Goal: Task Accomplishment & Management: Complete application form

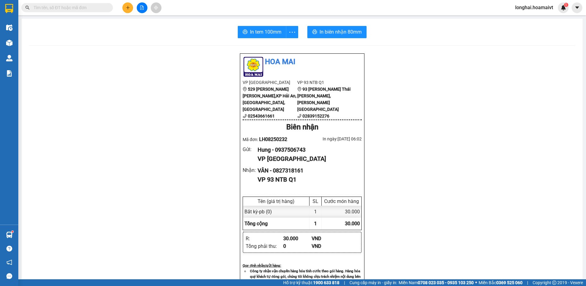
click at [106, 8] on span at bounding box center [67, 7] width 92 height 9
click at [99, 8] on input "text" at bounding box center [70, 7] width 72 height 7
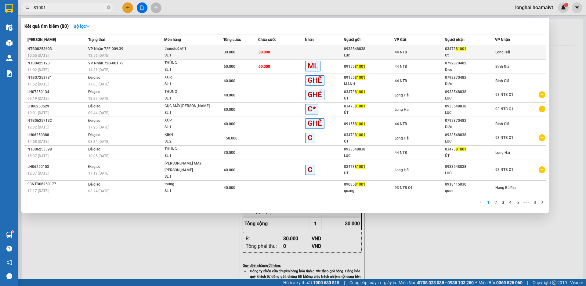
type input "81001"
click at [229, 54] on span "30.000" at bounding box center [230, 52] width 12 height 4
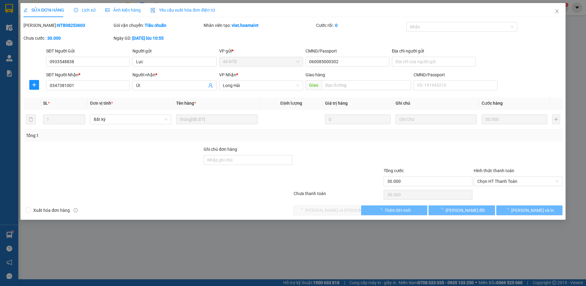
type input "0933548838"
type input "Lục"
type input "060085000302"
type input "0347381001"
type input "Út"
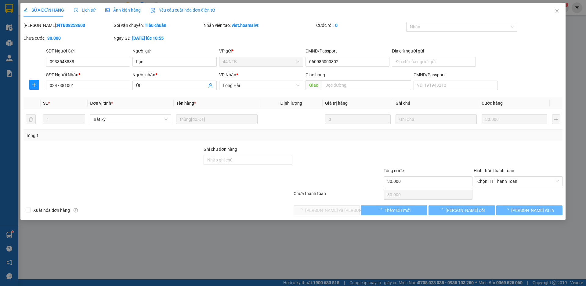
type input "30.000"
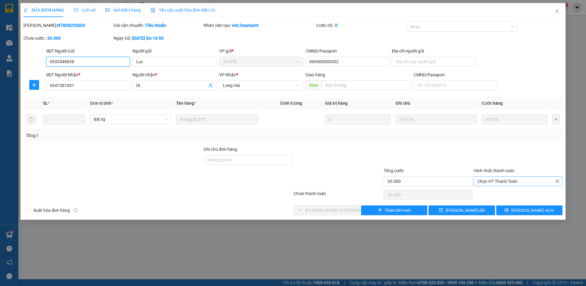
click at [499, 182] on span "Chọn HT Thanh Toán" at bounding box center [517, 181] width 81 height 9
click at [491, 194] on div "Tại văn phòng" at bounding box center [517, 193] width 81 height 7
type input "0"
click at [342, 207] on span "[PERSON_NAME] và [PERSON_NAME] hàng" at bounding box center [346, 210] width 82 height 7
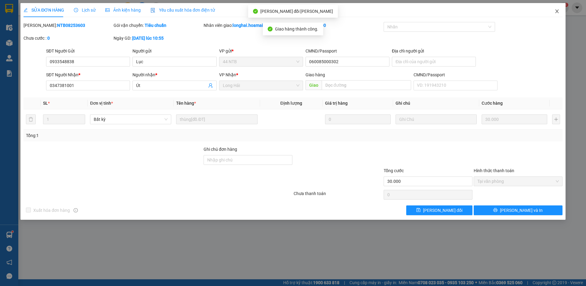
click at [557, 12] on icon "close" at bounding box center [556, 11] width 5 height 5
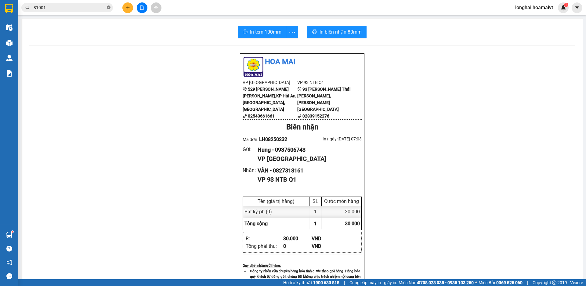
click at [109, 8] on icon "close-circle" at bounding box center [109, 7] width 4 height 4
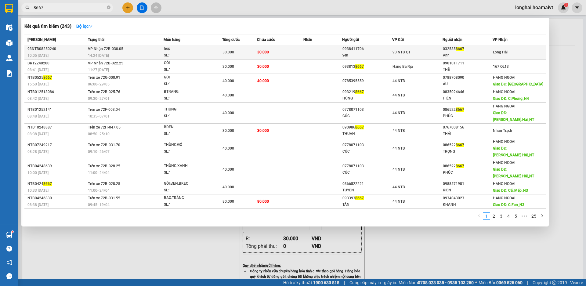
type input "8667"
click at [201, 53] on div "SL: 1" at bounding box center [187, 55] width 46 height 7
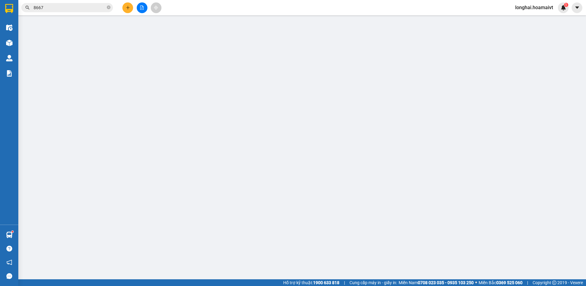
type input "0938411706"
type input "yen"
type input "58 [PERSON_NAME] [PERSON_NAME] thu [PERSON_NAME]"
type input "0325858667"
type input "Anh"
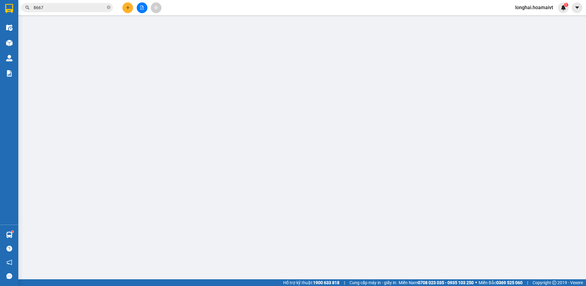
type input "30.000"
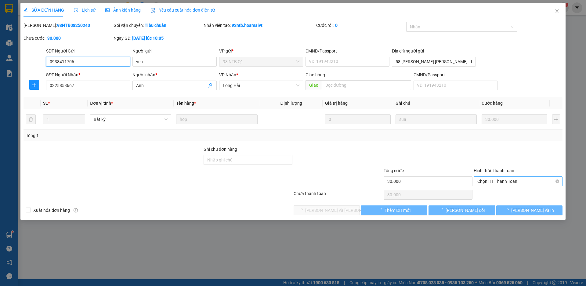
click at [491, 182] on span "Chọn HT Thanh Toán" at bounding box center [517, 181] width 81 height 9
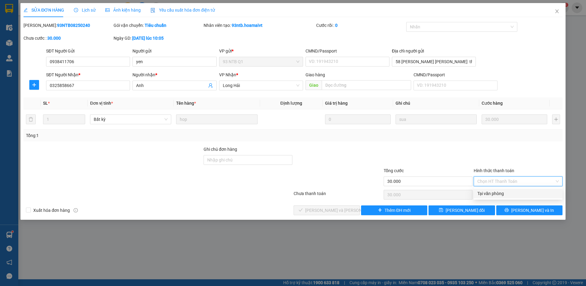
click at [483, 193] on div "Tại văn phòng" at bounding box center [517, 193] width 81 height 7
type input "0"
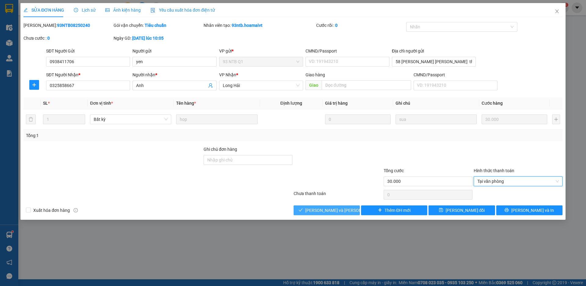
click at [332, 211] on span "[PERSON_NAME] và [PERSON_NAME] hàng" at bounding box center [346, 210] width 82 height 7
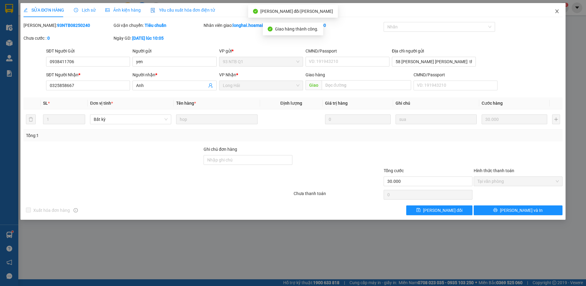
click at [556, 12] on icon "close" at bounding box center [556, 11] width 5 height 5
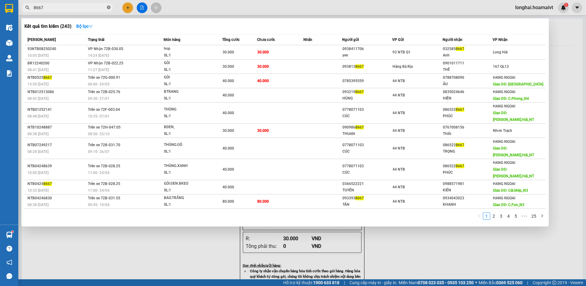
click at [108, 8] on icon "close-circle" at bounding box center [109, 7] width 4 height 4
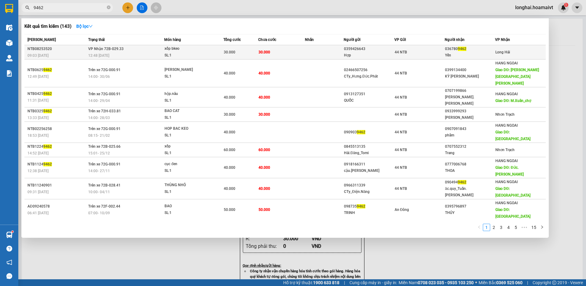
type input "9462"
click at [191, 54] on div "SL: 1" at bounding box center [187, 55] width 46 height 7
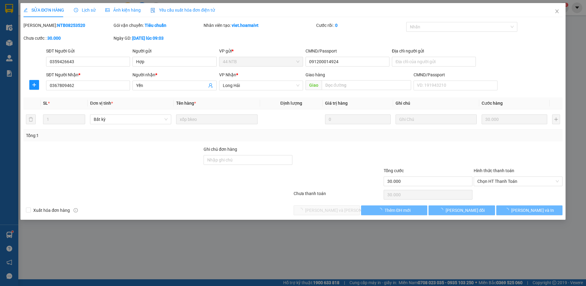
type input "0359426643"
type input "Hợp"
type input "091200014924"
type input "0367809462"
type input "Yến"
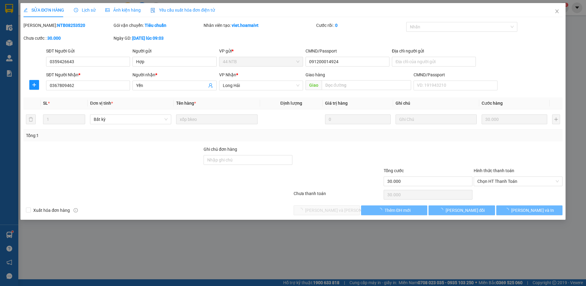
type input "30.000"
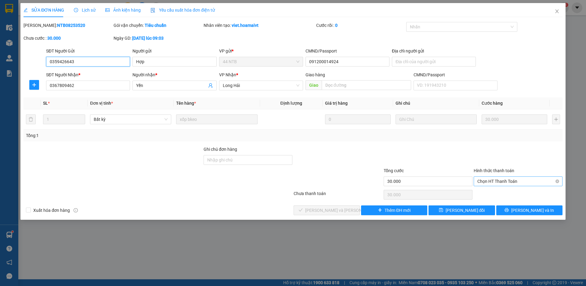
click at [488, 182] on span "Chọn HT Thanh Toán" at bounding box center [517, 181] width 81 height 9
click at [488, 191] on div "Tại văn phòng" at bounding box center [517, 193] width 81 height 7
type input "0"
click at [331, 210] on span "[PERSON_NAME] và [PERSON_NAME] hàng" at bounding box center [346, 210] width 82 height 7
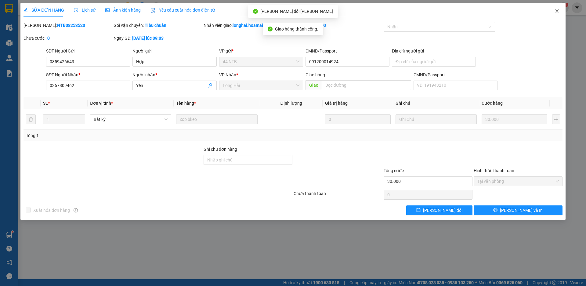
drag, startPoint x: 556, startPoint y: 12, endPoint x: 202, endPoint y: 15, distance: 353.7
click at [553, 12] on span "Close" at bounding box center [556, 11] width 17 height 17
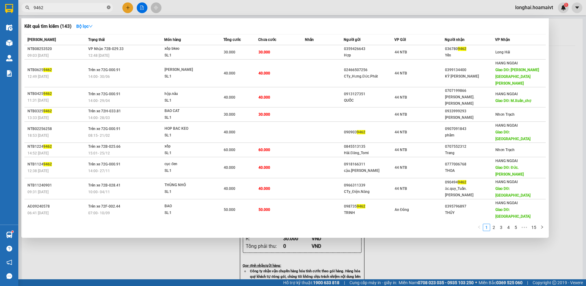
click at [110, 8] on icon "close-circle" at bounding box center [109, 7] width 4 height 4
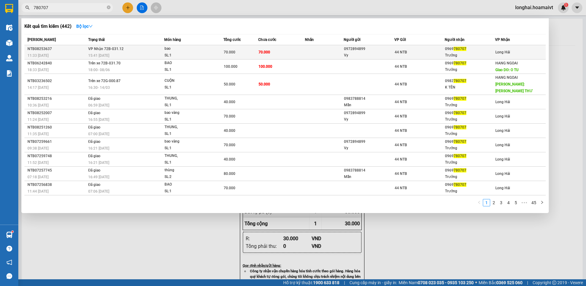
type input "780707"
click at [198, 51] on div "bao" at bounding box center [187, 48] width 46 height 7
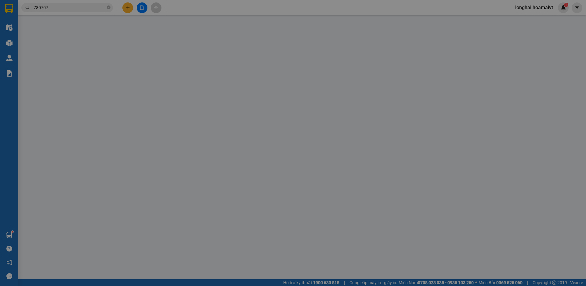
type input "0972894899"
type input "Vy"
type input "0969780707"
type input "Trưởng"
type input "70.000"
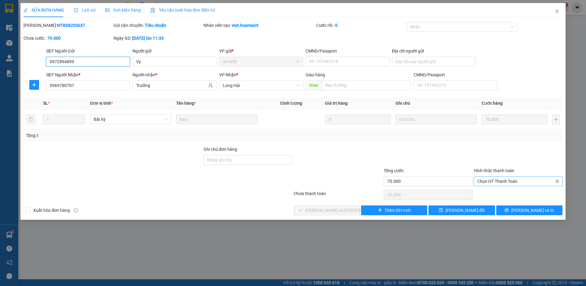
click at [489, 182] on span "Chọn HT Thanh Toán" at bounding box center [517, 181] width 81 height 9
click at [487, 193] on div "Tại văn phòng" at bounding box center [517, 193] width 81 height 7
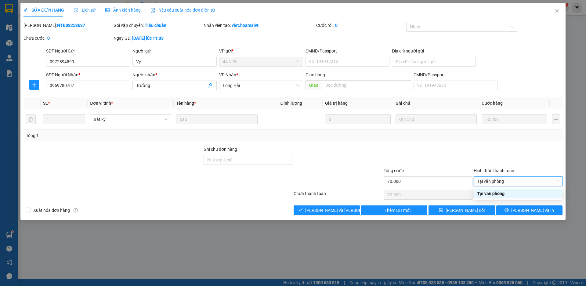
type input "0"
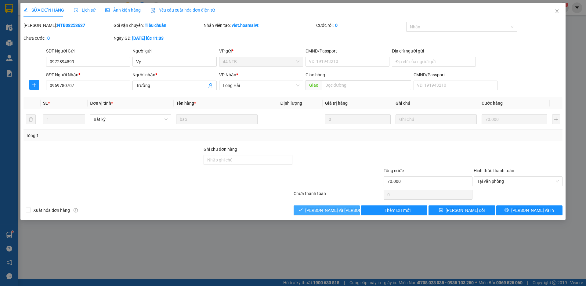
click at [351, 209] on button "[PERSON_NAME] và [PERSON_NAME] hàng" at bounding box center [327, 210] width 66 height 10
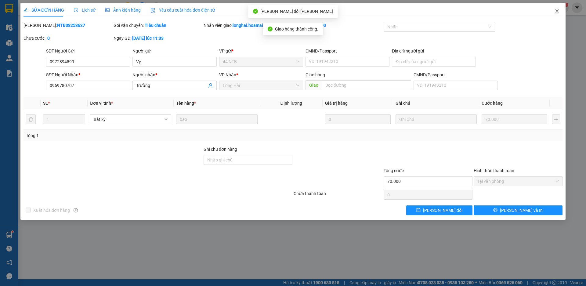
click at [557, 11] on icon "close" at bounding box center [556, 11] width 3 height 4
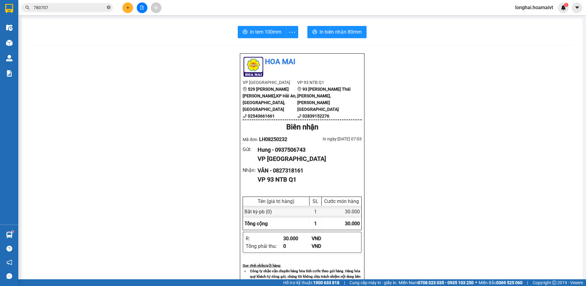
click at [108, 6] on icon "close-circle" at bounding box center [109, 7] width 4 height 4
click at [95, 7] on input "text" at bounding box center [70, 7] width 72 height 7
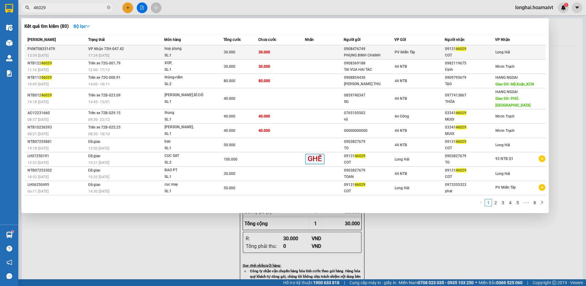
type input "46029"
click at [165, 48] on div "hop ptung" at bounding box center [187, 48] width 46 height 7
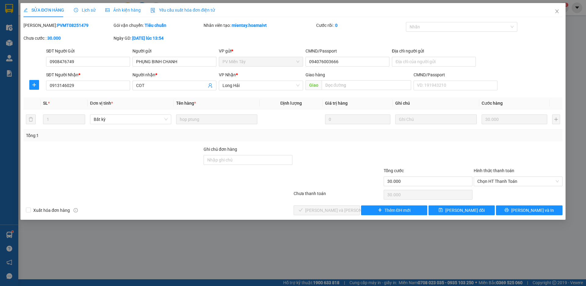
type input "0908476749"
type input "PHỤNG BINH CHANH"
type input "094076003666"
type input "0913146029"
type input "COT"
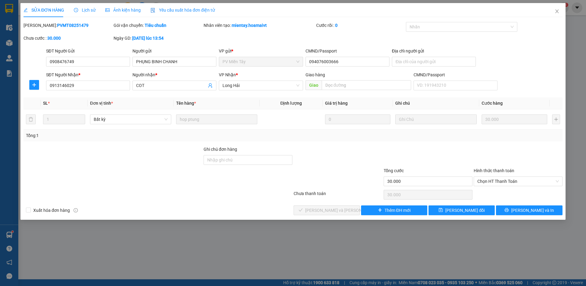
type input "30.000"
click at [491, 184] on span "Chọn HT Thanh Toán" at bounding box center [517, 181] width 81 height 9
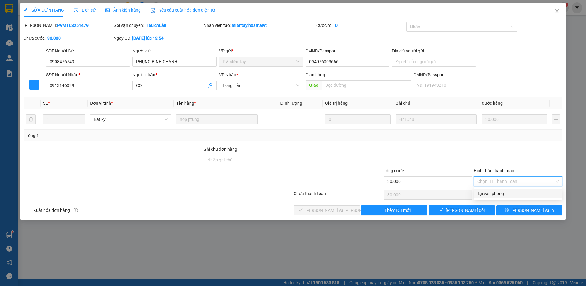
click at [485, 192] on div "Tại văn phòng" at bounding box center [517, 193] width 81 height 7
type input "0"
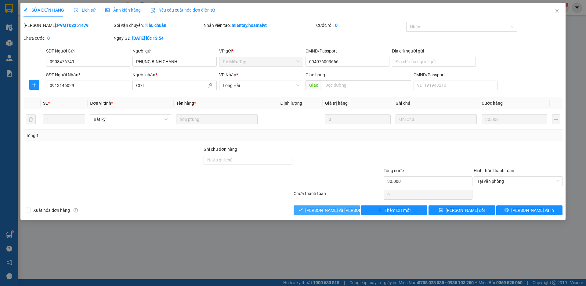
click at [341, 208] on span "[PERSON_NAME] và [PERSON_NAME] hàng" at bounding box center [346, 210] width 82 height 7
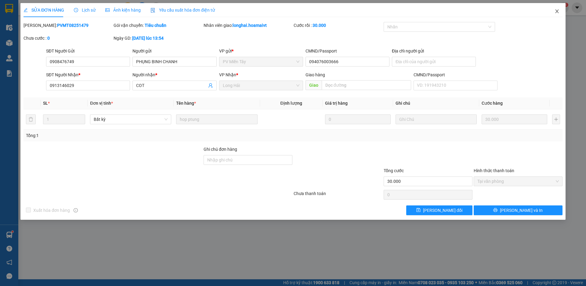
click at [555, 12] on icon "close" at bounding box center [556, 11] width 5 height 5
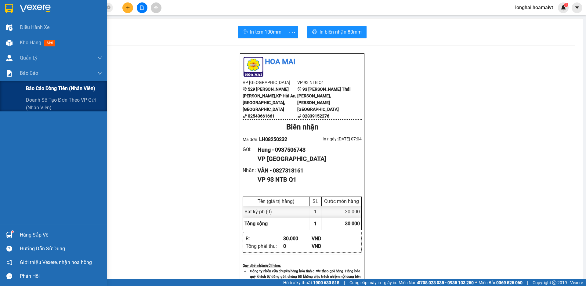
click at [46, 89] on span "Báo cáo dòng tiền (nhân viên)" at bounding box center [60, 89] width 69 height 8
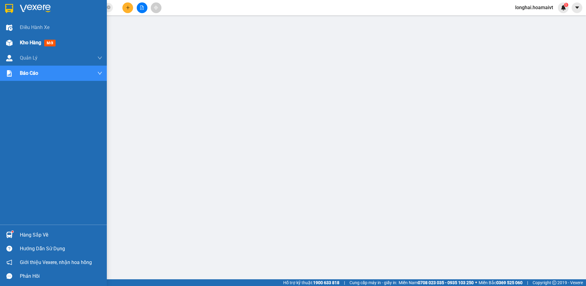
click at [35, 41] on span "Kho hàng" at bounding box center [30, 43] width 21 height 6
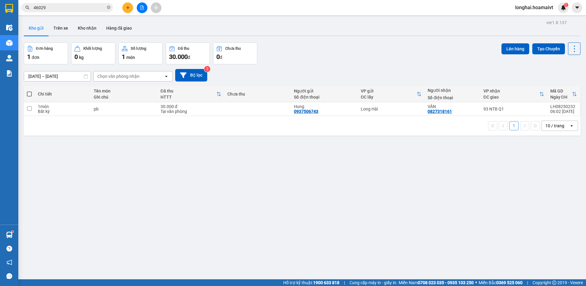
click at [29, 94] on span at bounding box center [29, 94] width 5 height 5
click at [29, 91] on input "checkbox" at bounding box center [29, 91] width 0 height 0
checkbox input "true"
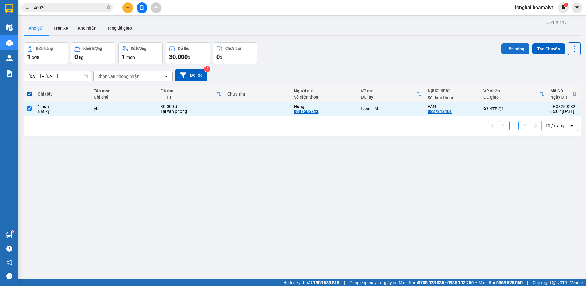
click at [512, 47] on button "Lên hàng" at bounding box center [515, 48] width 28 height 11
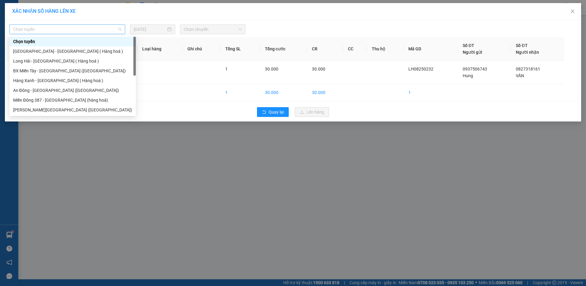
click at [74, 31] on span "Chọn tuyến" at bounding box center [67, 29] width 108 height 9
click at [37, 61] on div "Long Hải - [GEOGRAPHIC_DATA] ( Hàng hoá )" at bounding box center [72, 61] width 119 height 7
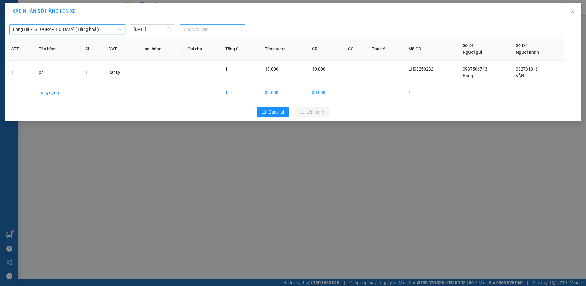
click at [190, 31] on span "Chọn chuyến" at bounding box center [213, 29] width 58 height 9
type input "07"
click at [228, 52] on div "Thêm chuyến " 07:00 "" at bounding box center [212, 51] width 65 height 10
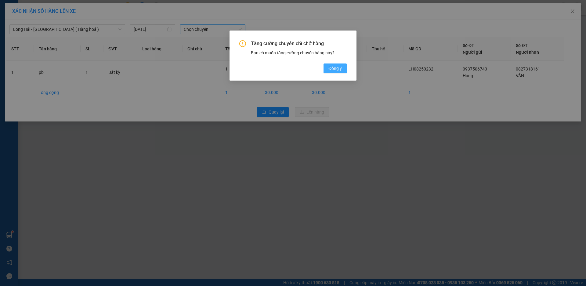
click at [329, 67] on span "Đồng ý" at bounding box center [334, 68] width 13 height 7
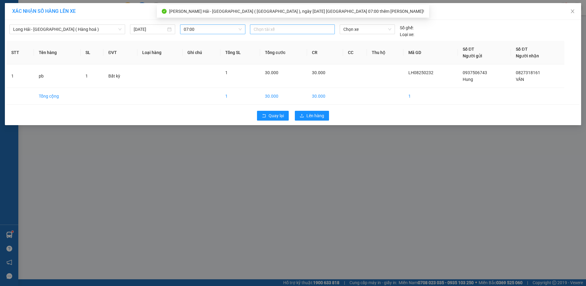
click at [258, 29] on div at bounding box center [292, 29] width 82 height 7
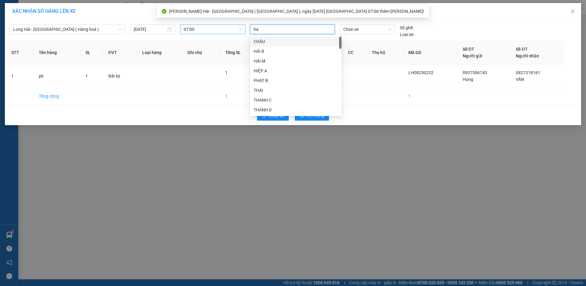
type input "hai"
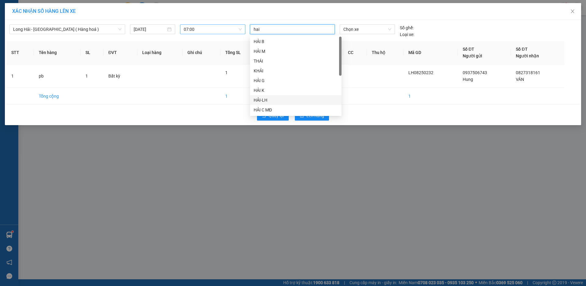
click at [258, 99] on div "HẢI-LH" at bounding box center [296, 100] width 84 height 7
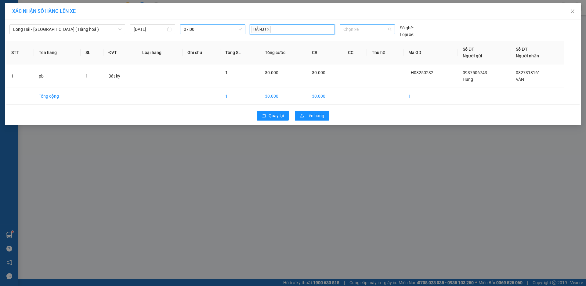
click at [377, 29] on span "Chọn xe" at bounding box center [367, 29] width 48 height 9
type input "2841"
click at [370, 41] on div "72B-028.41" at bounding box center [367, 41] width 48 height 7
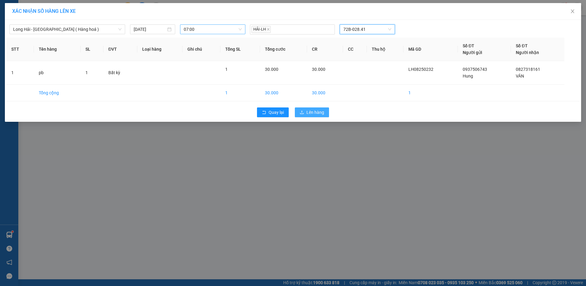
click at [309, 113] on span "Lên hàng" at bounding box center [315, 112] width 18 height 7
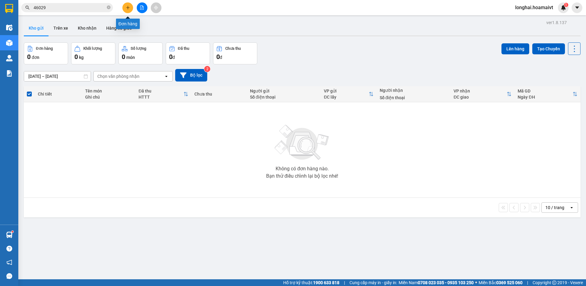
click at [130, 8] on icon "plus" at bounding box center [128, 7] width 4 height 4
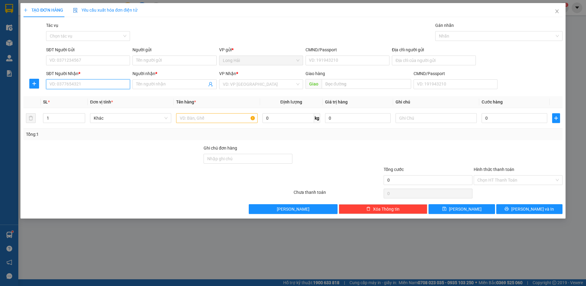
click at [72, 84] on input "SĐT Người Nhận *" at bounding box center [88, 84] width 84 height 10
type input "0382181018"
click at [77, 99] on div "0382181018 - [PERSON_NAME]" at bounding box center [88, 96] width 77 height 7
type input "38/15 P [PERSON_NAME]"
type input "TRINH"
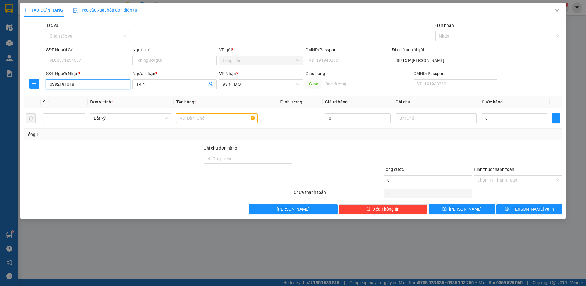
type input "0382181018"
click at [81, 59] on input "SĐT Người Gửi" at bounding box center [88, 61] width 84 height 10
click at [75, 72] on div "0917725998 - VAN" at bounding box center [88, 72] width 77 height 7
type input "0917725998"
type input "VAN"
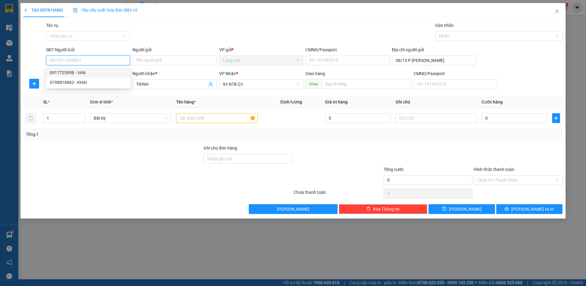
type input "051180000120"
click at [201, 118] on input "text" at bounding box center [216, 118] width 81 height 10
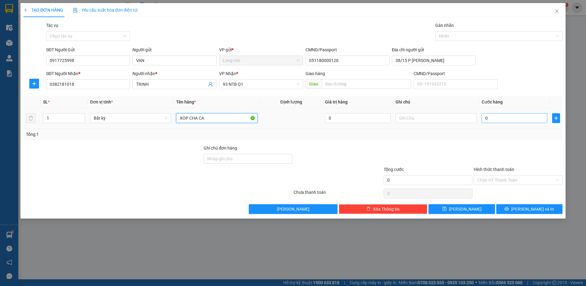
type input "XOP CHA CA"
click at [495, 120] on input "0" at bounding box center [515, 118] width 66 height 10
type input "1"
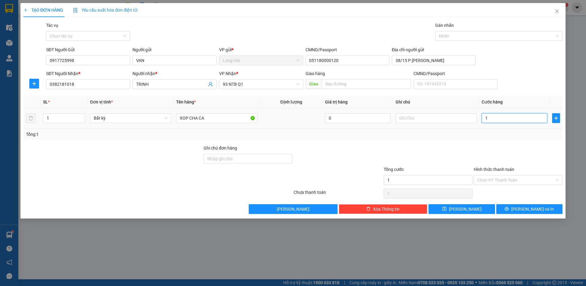
type input "12"
type input "120"
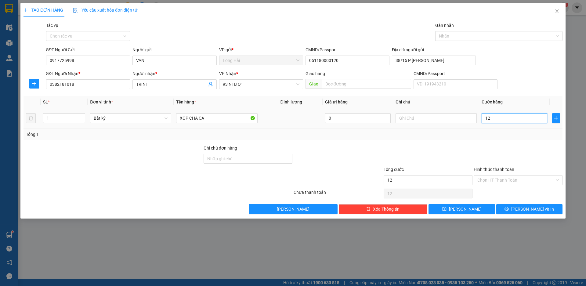
type input "120"
click at [521, 213] on button "[PERSON_NAME] và In" at bounding box center [529, 209] width 66 height 10
type input "120.000"
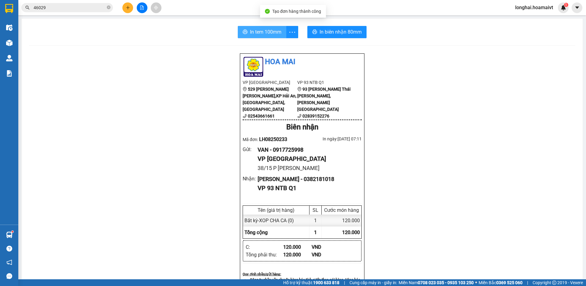
click at [265, 34] on span "In tem 100mm" at bounding box center [265, 32] width 31 height 8
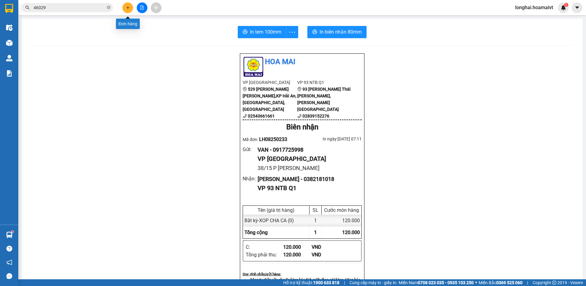
click at [129, 9] on icon "plus" at bounding box center [128, 7] width 4 height 4
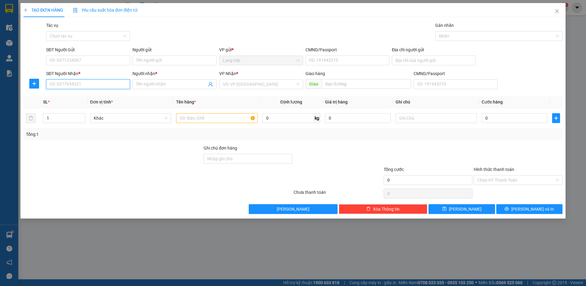
click at [77, 85] on input "SĐT Người Nhận *" at bounding box center [88, 84] width 84 height 10
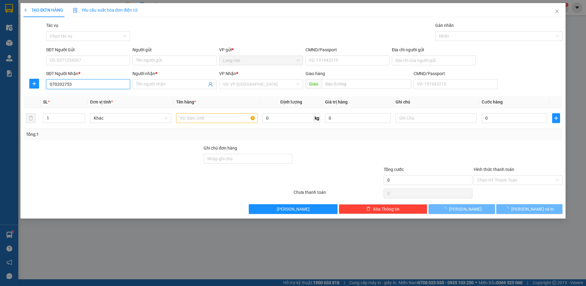
type input "0702027539"
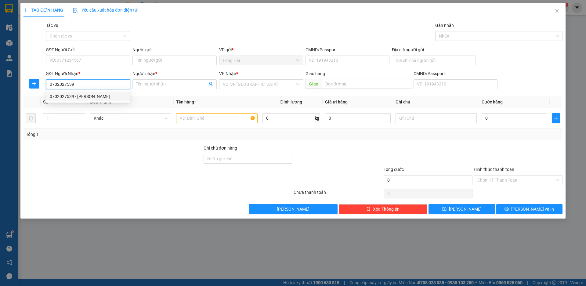
click at [74, 96] on div "0702027539 - [PERSON_NAME]" at bounding box center [88, 96] width 77 height 7
type input "LINH"
type input "0702027539"
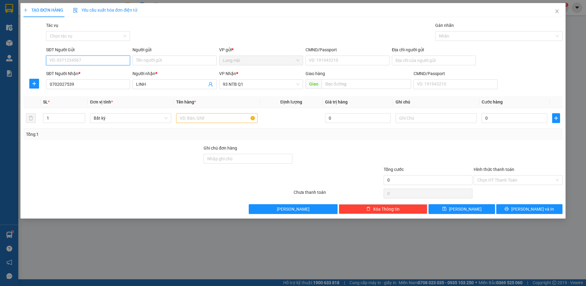
click at [90, 56] on input "SĐT Người Gửi" at bounding box center [88, 61] width 84 height 10
click at [84, 74] on div "0907307773 - NHÀ NẮNG" at bounding box center [88, 72] width 77 height 7
type input "0907307773"
type input "NHÀ NẮNG"
type input "077089000281"
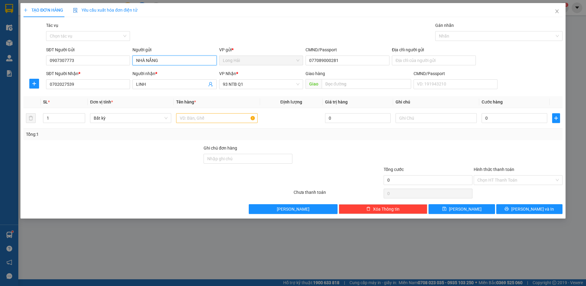
click at [161, 61] on input "NHÀ NẮNG" at bounding box center [174, 61] width 84 height 10
type input "N"
type input "[PERSON_NAME]"
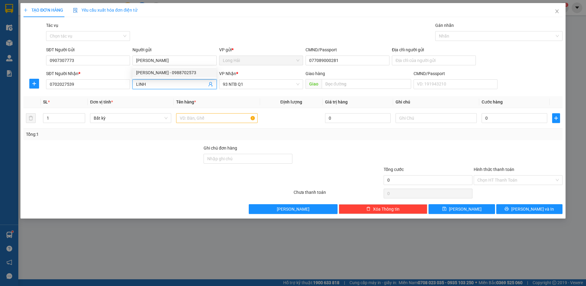
click at [168, 83] on input "LINH" at bounding box center [171, 84] width 70 height 7
type input "L"
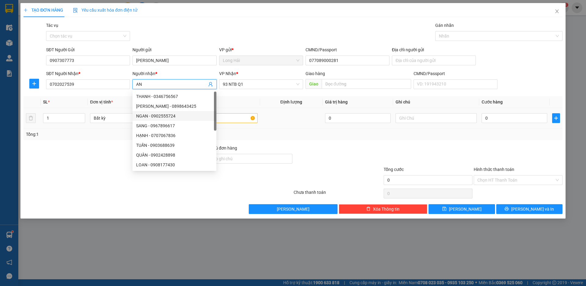
type input "AN"
click at [228, 117] on input "text" at bounding box center [216, 118] width 81 height 10
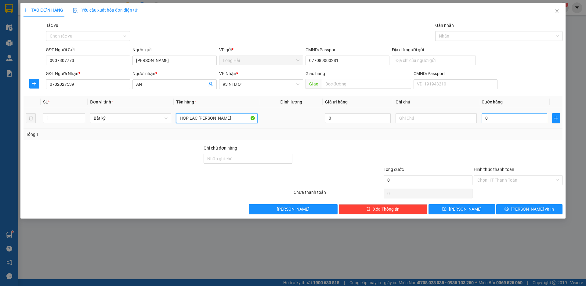
type input "HOP LAC [PERSON_NAME]"
click at [491, 117] on input "0" at bounding box center [515, 118] width 66 height 10
type input "3"
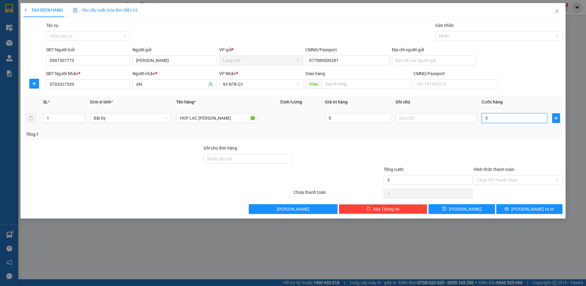
type input "30"
type input "30.000"
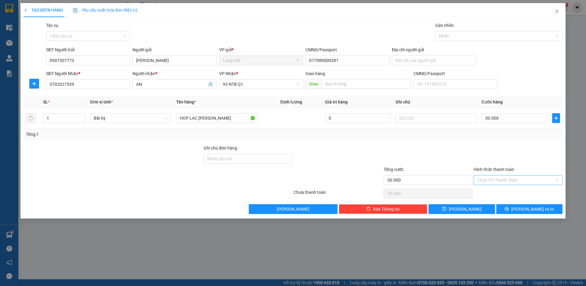
click at [497, 180] on input "Hình thức thanh toán" at bounding box center [515, 179] width 77 height 9
click at [498, 191] on div "Tại văn phòng" at bounding box center [517, 192] width 81 height 7
type input "0"
click at [508, 209] on button "[PERSON_NAME] và In" at bounding box center [529, 209] width 66 height 10
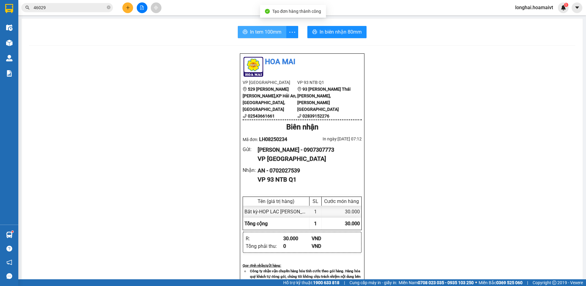
click at [265, 33] on span "In tem 100mm" at bounding box center [265, 32] width 31 height 8
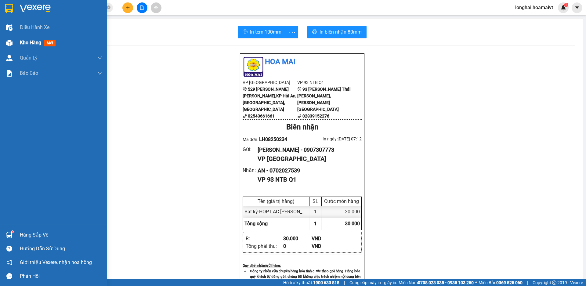
click at [28, 42] on span "Kho hàng" at bounding box center [30, 43] width 21 height 6
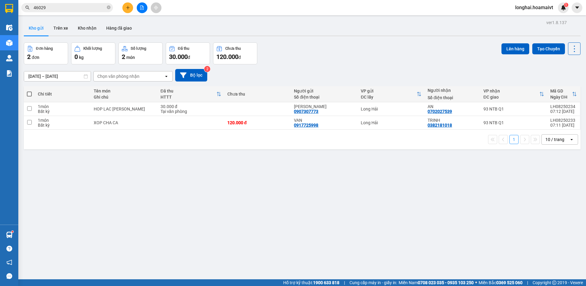
click at [26, 92] on th at bounding box center [29, 94] width 11 height 16
click at [28, 95] on span at bounding box center [29, 94] width 5 height 5
click at [29, 91] on input "checkbox" at bounding box center [29, 91] width 0 height 0
checkbox input "true"
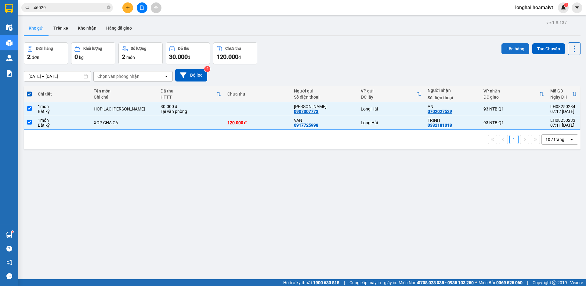
click at [508, 51] on button "Lên hàng" at bounding box center [515, 48] width 28 height 11
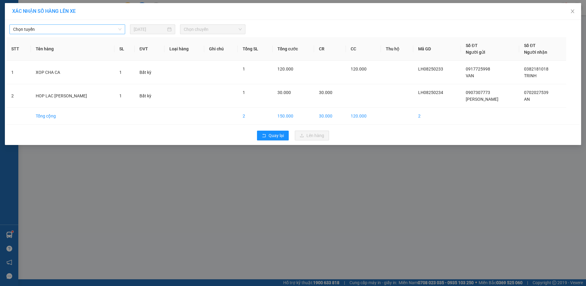
click at [101, 27] on span "Chọn tuyến" at bounding box center [67, 29] width 108 height 9
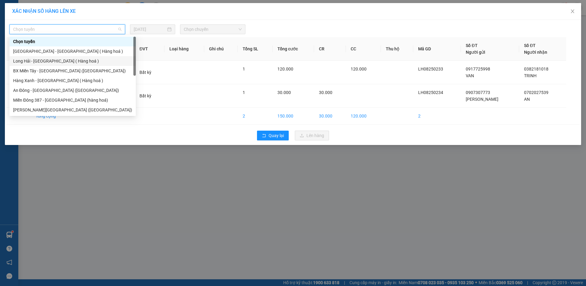
click at [60, 61] on div "Long Hải - [GEOGRAPHIC_DATA] ( Hàng hoá )" at bounding box center [72, 61] width 119 height 7
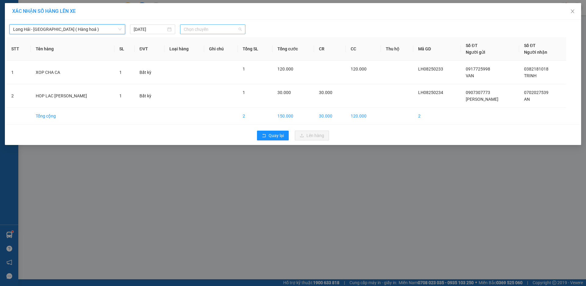
click at [208, 30] on span "Chọn chuyến" at bounding box center [213, 29] width 58 height 9
type input "08"
click at [215, 58] on th "Ghi chú" at bounding box center [221, 48] width 34 height 23
click at [222, 24] on div "Long Hải - [GEOGRAPHIC_DATA] ( Hàng hoá ) [DATE] [PERSON_NAME]" at bounding box center [292, 27] width 573 height 13
click at [224, 27] on span "Chọn chuyến" at bounding box center [213, 29] width 58 height 9
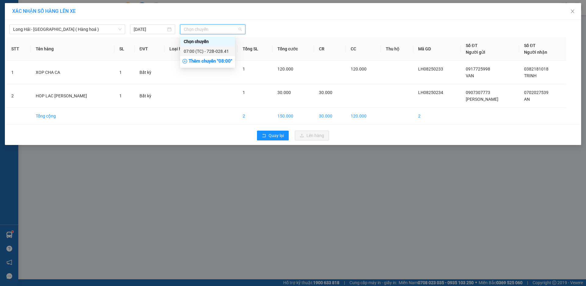
click at [222, 60] on div "Thêm chuyến " 08:00 "" at bounding box center [207, 61] width 55 height 10
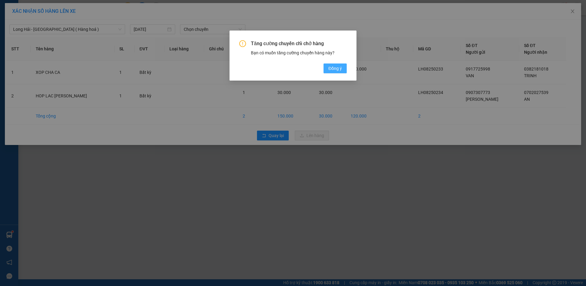
click at [331, 67] on span "Đồng ý" at bounding box center [334, 68] width 13 height 7
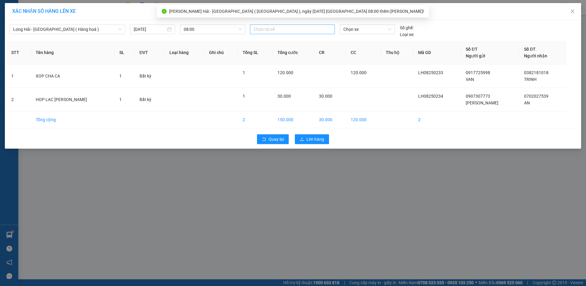
click at [276, 31] on div at bounding box center [292, 29] width 82 height 7
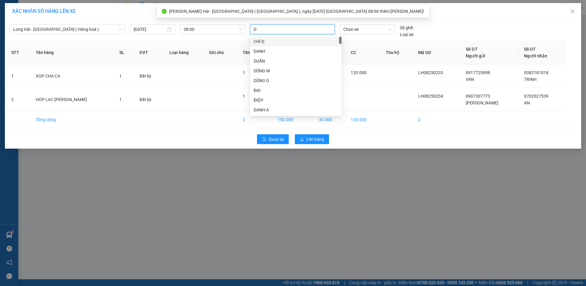
type input "D"
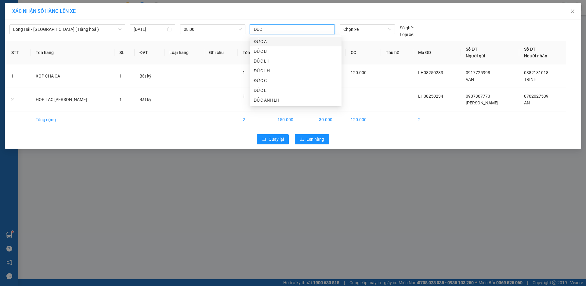
type input "ĐUC"
click at [272, 90] on div "ĐỨC ANH LH" at bounding box center [296, 90] width 84 height 7
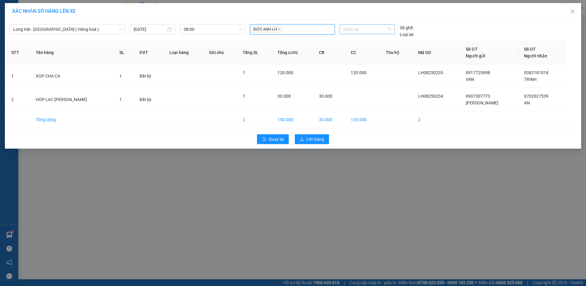
click at [386, 30] on span "Chọn xe" at bounding box center [367, 29] width 48 height 9
type input "3289"
click at [367, 42] on div "72B-032.89" at bounding box center [367, 41] width 48 height 7
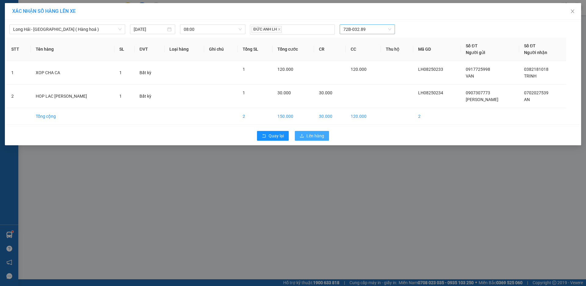
click at [308, 136] on span "Lên hàng" at bounding box center [315, 135] width 18 height 7
